Goal: Task Accomplishment & Management: Complete application form

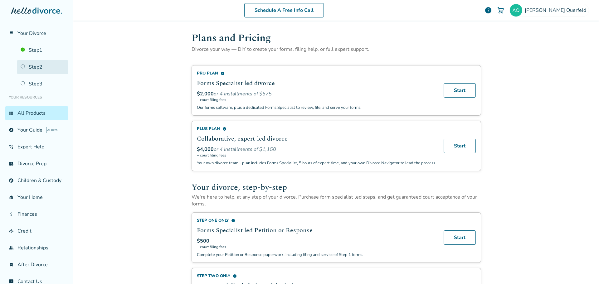
click at [30, 67] on link "Step 2" at bounding box center [42, 67] width 51 height 14
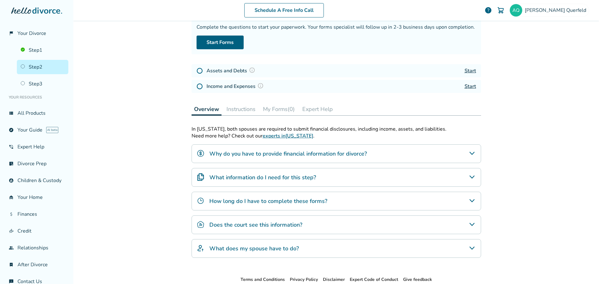
scroll to position [61, 0]
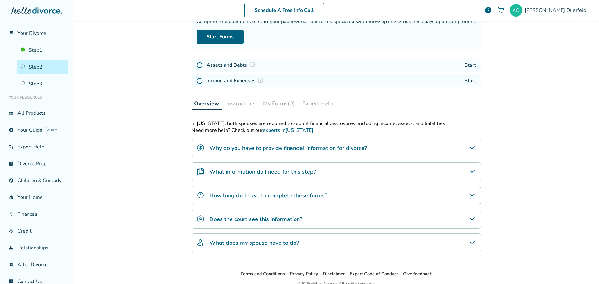
click at [472, 195] on icon "How long do I have to complete these forms?" at bounding box center [471, 195] width 7 height 7
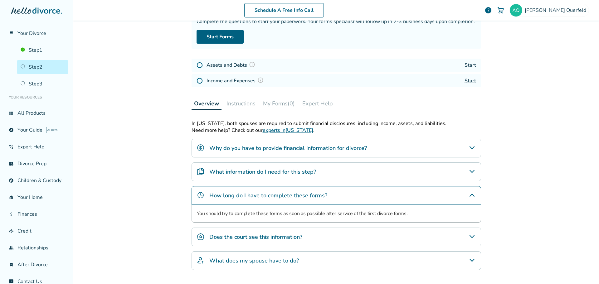
click at [474, 236] on div "Does the court see this information?" at bounding box center [337, 237] width 290 height 19
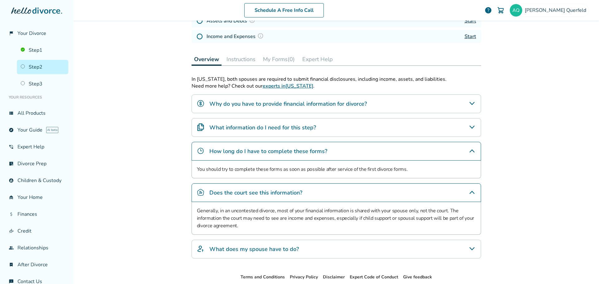
scroll to position [109, 0]
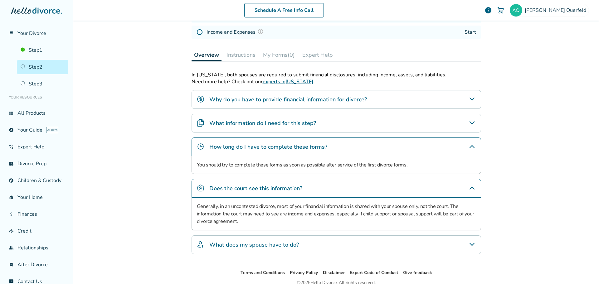
click at [472, 244] on icon "What does my spouse have to do?" at bounding box center [471, 244] width 7 height 7
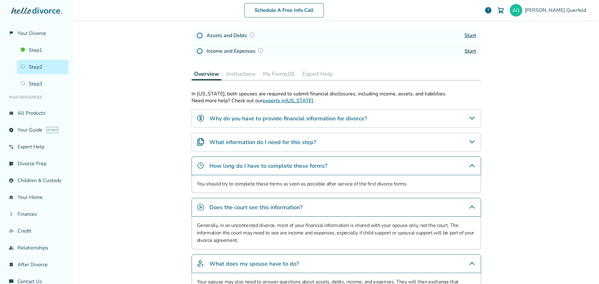
scroll to position [81, 0]
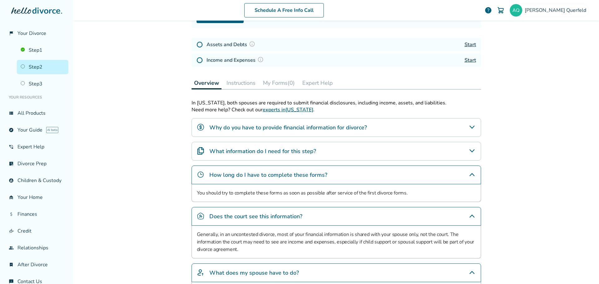
click at [469, 125] on icon "Why do you have to provide financial information for divorce?" at bounding box center [471, 127] width 7 height 7
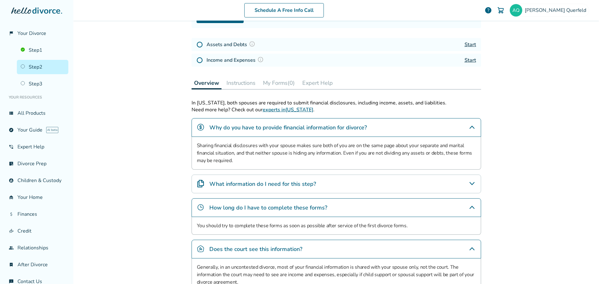
click at [469, 181] on icon "What information do I need for this step?" at bounding box center [471, 183] width 7 height 7
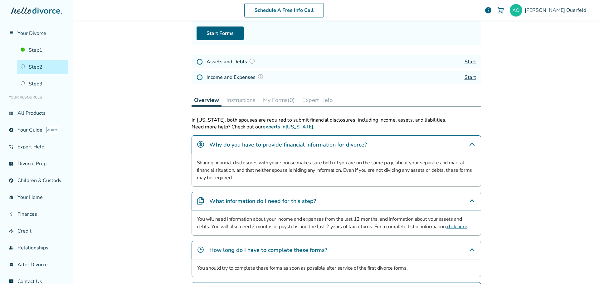
scroll to position [56, 0]
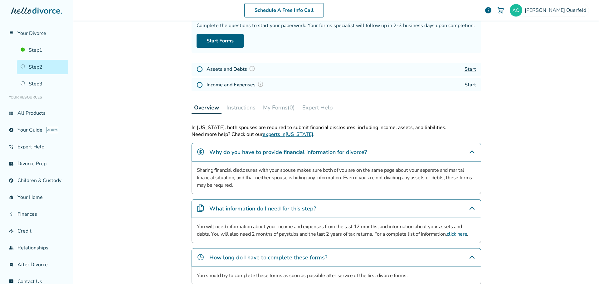
click at [249, 110] on button "Instructions" at bounding box center [241, 107] width 34 height 12
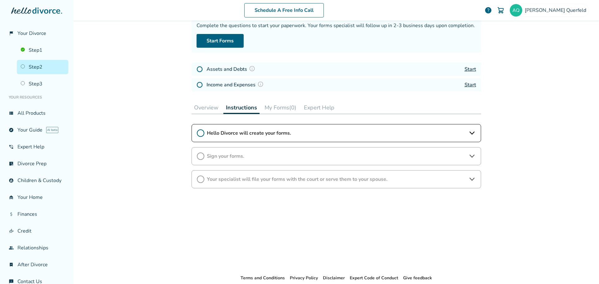
click at [470, 133] on icon at bounding box center [471, 133] width 7 height 7
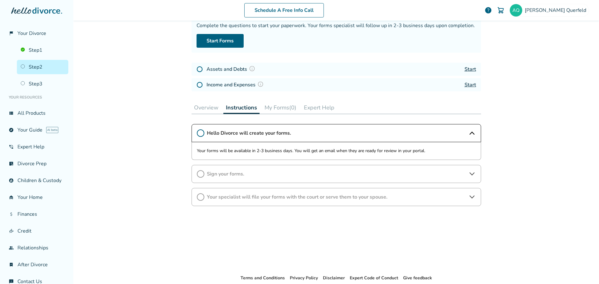
click at [473, 175] on icon at bounding box center [471, 173] width 7 height 7
click at [470, 215] on icon at bounding box center [471, 214] width 7 height 7
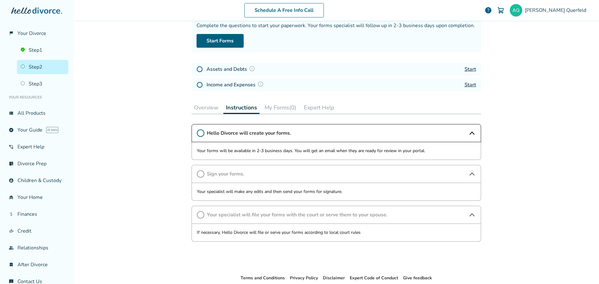
click at [278, 109] on button "My Forms (0)" at bounding box center [280, 107] width 37 height 12
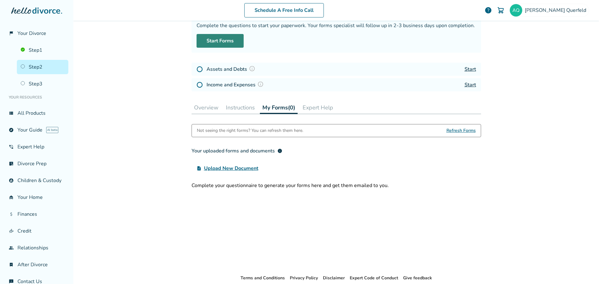
click at [221, 43] on link "Start Forms" at bounding box center [220, 41] width 47 height 14
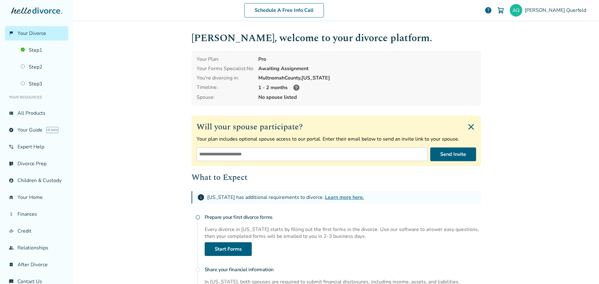
click at [530, 117] on div "Schedule A Free Info Call Angela Querfeld help Schedule A Free Call Angela Quer…" at bounding box center [336, 142] width 526 height 284
click at [47, 67] on link "Step 2" at bounding box center [42, 67] width 51 height 14
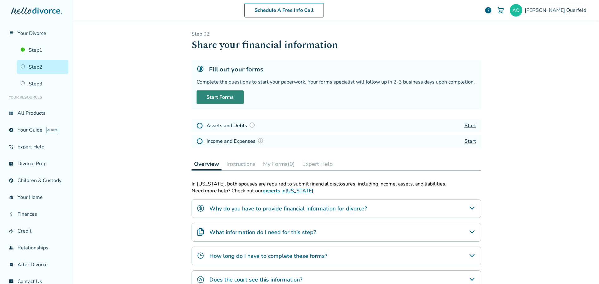
click at [219, 100] on link "Start Forms" at bounding box center [220, 98] width 47 height 14
click at [208, 96] on link "Start Forms" at bounding box center [220, 98] width 47 height 14
click at [27, 67] on link "Step 2" at bounding box center [42, 67] width 51 height 14
